Goal: Navigation & Orientation: Find specific page/section

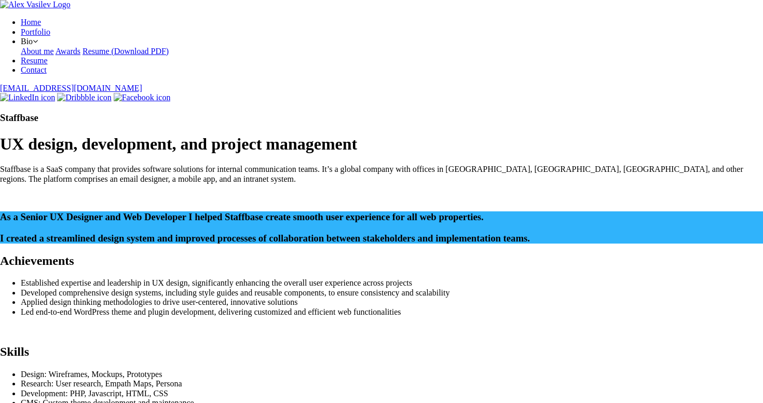
scroll to position [2099, 0]
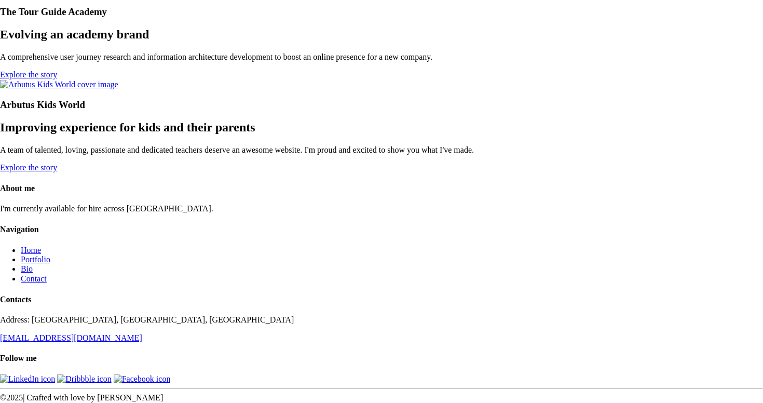
scroll to position [3327, 0]
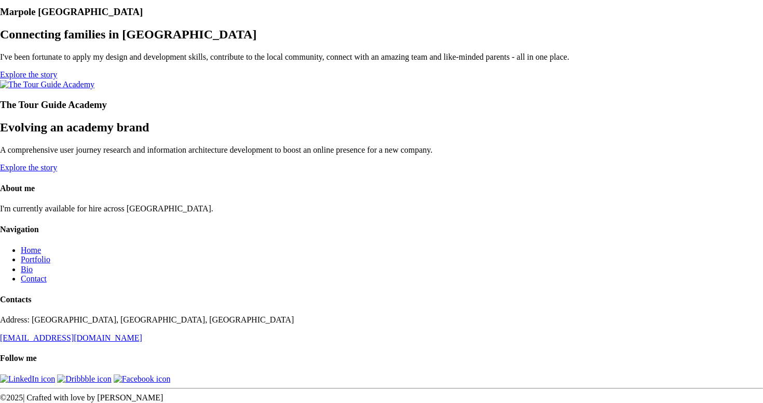
scroll to position [3564, 0]
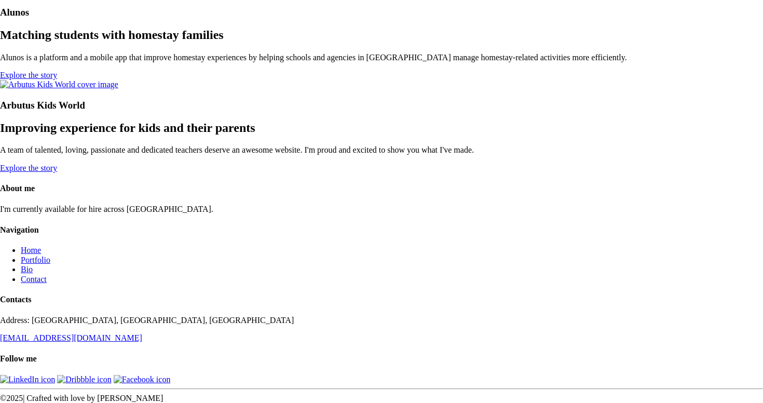
scroll to position [2928, 0]
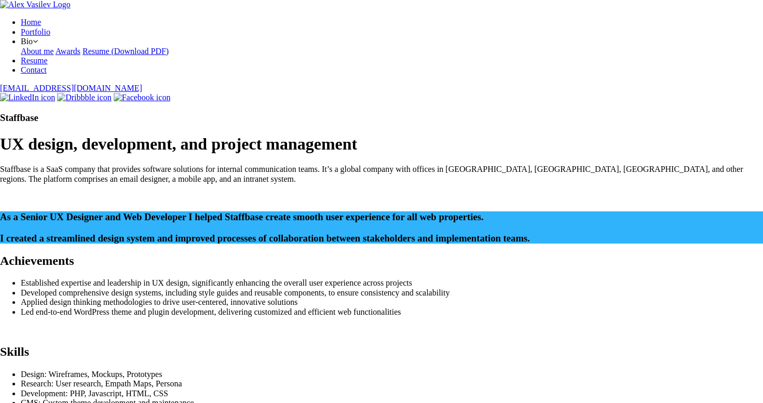
click at [44, 9] on img at bounding box center [35, 4] width 71 height 9
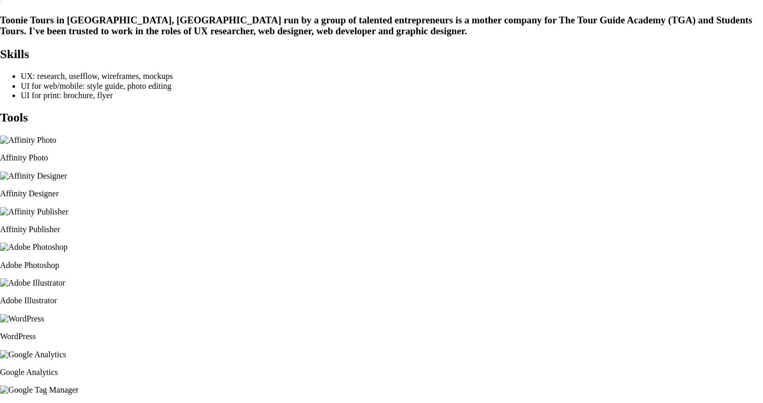
scroll to position [213, 0]
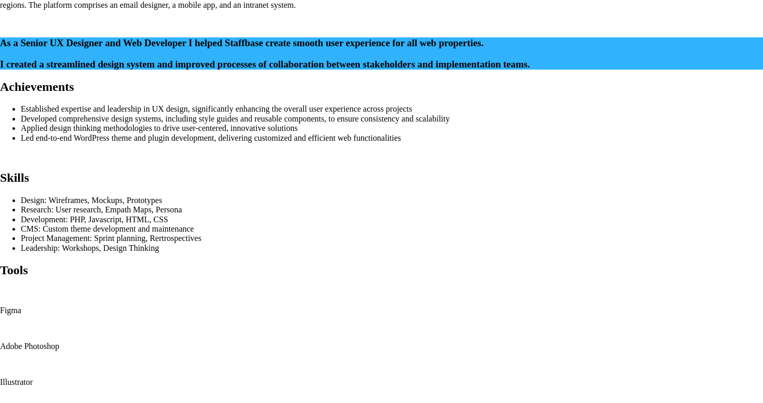
scroll to position [173, 0]
